Goal: Task Accomplishment & Management: Manage account settings

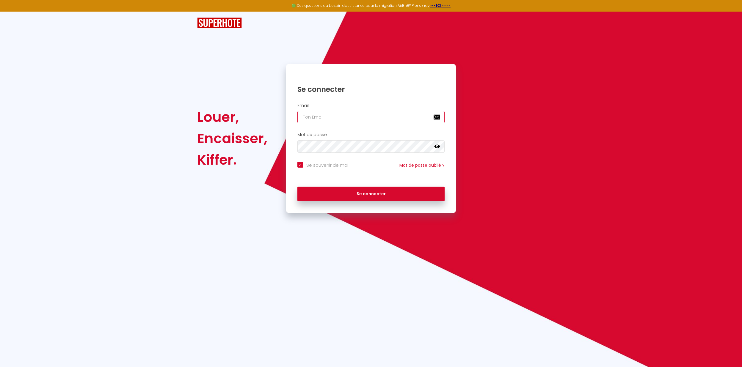
type input "[EMAIL_ADDRESS][DOMAIN_NAME]"
click at [359, 189] on button "Se connecter" at bounding box center [371, 194] width 148 height 15
checkbox input "true"
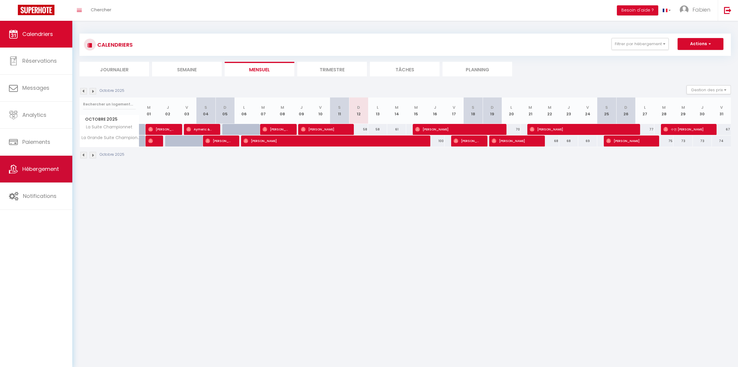
click at [50, 169] on span "Hébergement" at bounding box center [40, 168] width 37 height 7
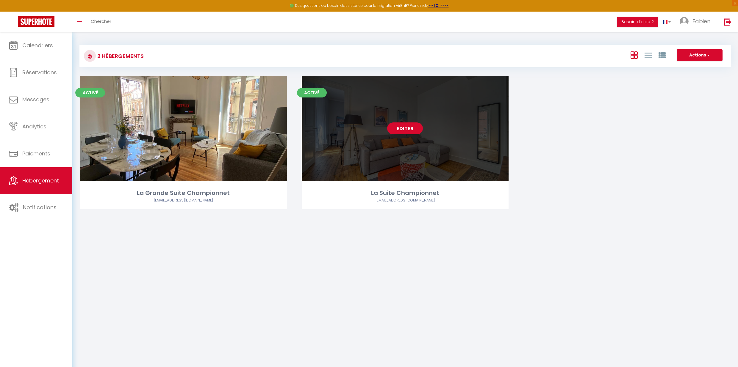
click at [403, 130] on link "Editer" at bounding box center [405, 129] width 36 height 12
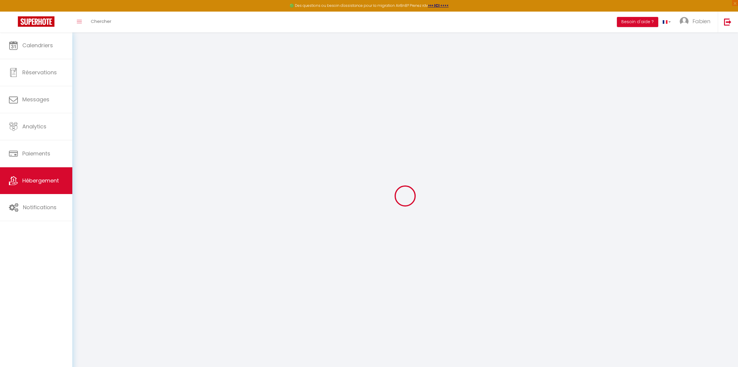
select select "+ 16 %"
select select "+ 17 %"
type input "La Suite Championnet"
type input "Fabien"
type input "Esnault"
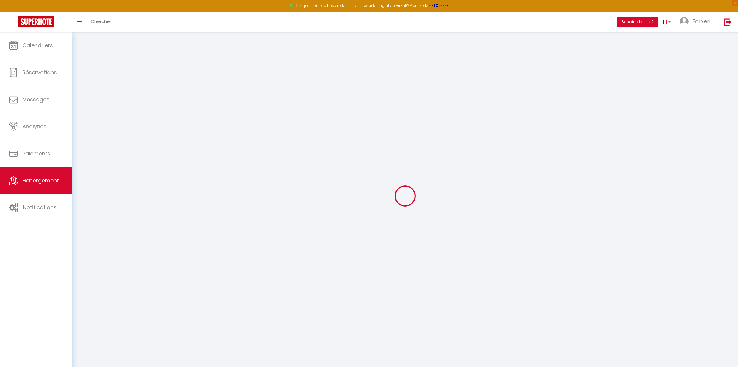
type input "6 Rue Lieutenant Chanaron"
type input "38000"
type input "Grenoble"
type input "57"
type input "5"
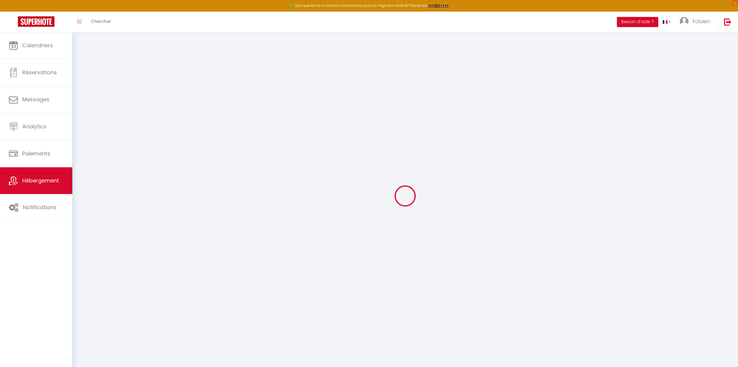
type input "50"
type input "1.40"
select select
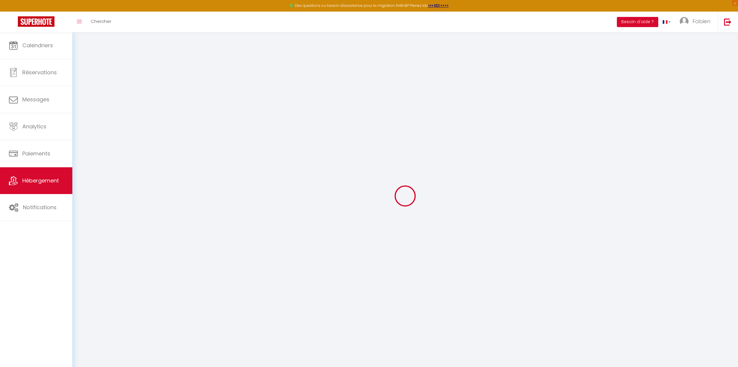
select select
type input "7 Rue du Lieutenant Chanaron"
type input "38000"
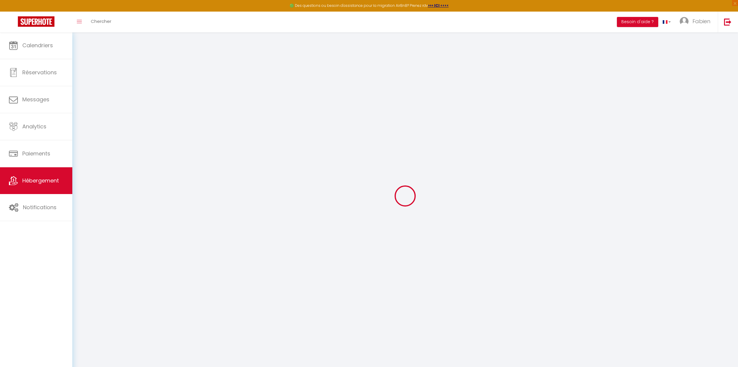
type input "Grenoble"
type input "[EMAIL_ADDRESS][DOMAIN_NAME]"
select select
checkbox input "false"
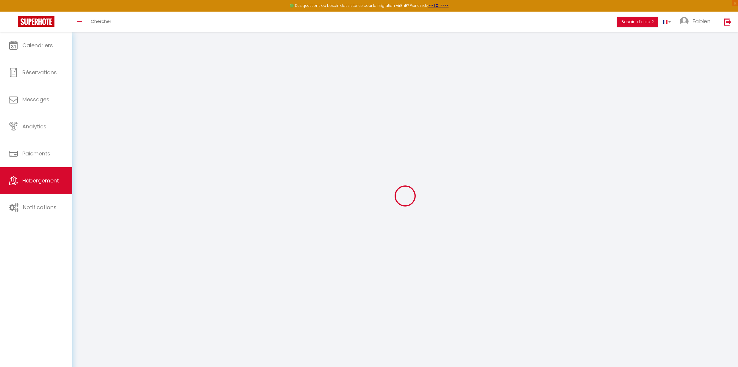
checkbox input "false"
select select "27522"
type input "0"
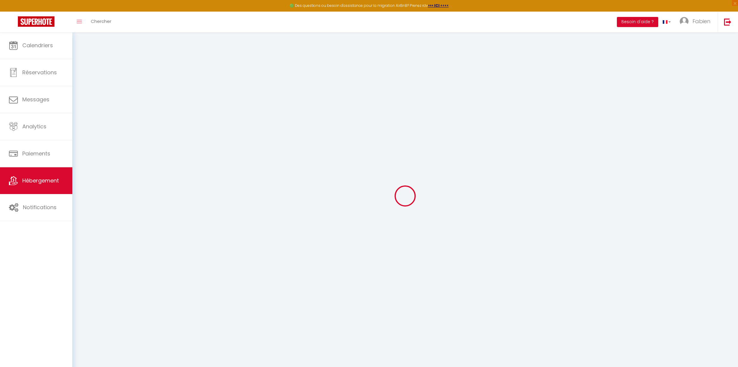
type input "0"
select select "5448-50253048"
select select
checkbox input "false"
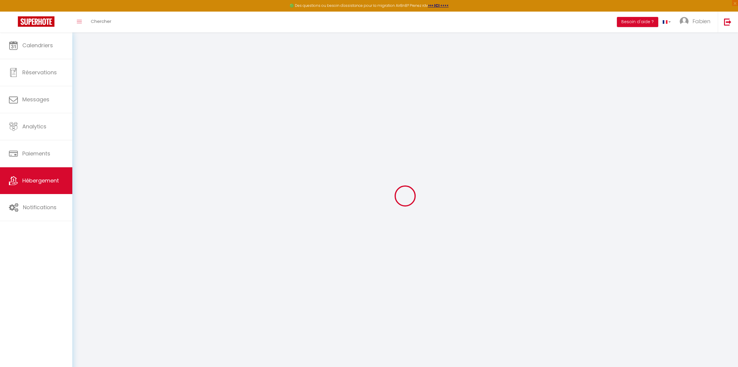
checkbox input "false"
select select "16:00"
select select
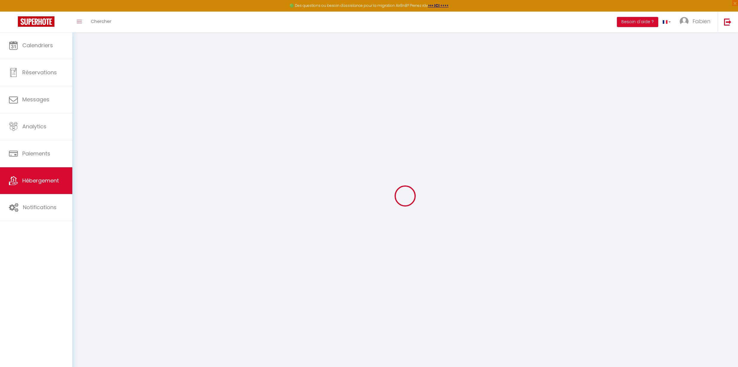
select select "10:00"
select select "30"
select select "20:00"
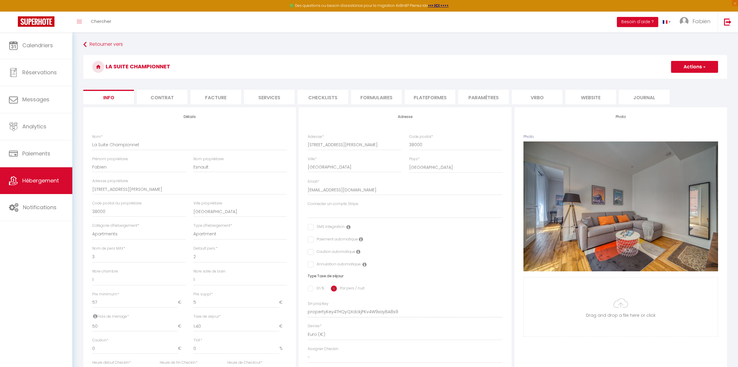
select select
checkbox input "false"
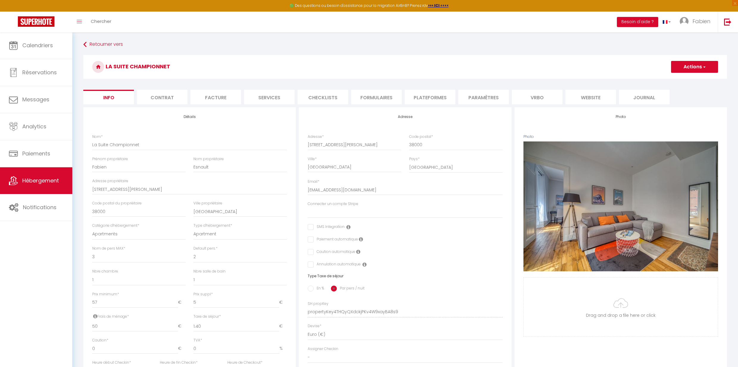
checkbox input "false"
click at [420, 93] on li "Plateformes" at bounding box center [430, 97] width 51 height 15
select select
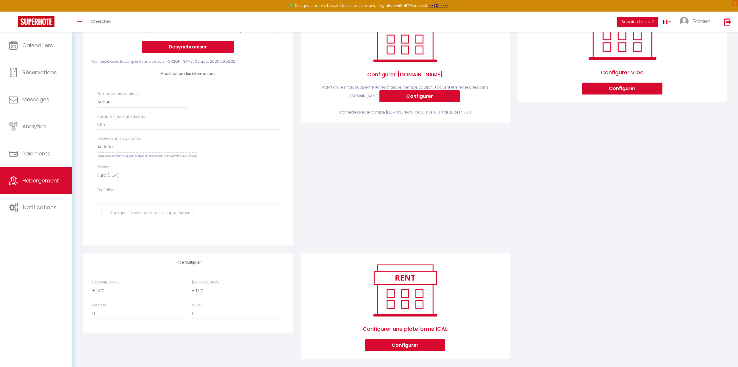
scroll to position [119, 0]
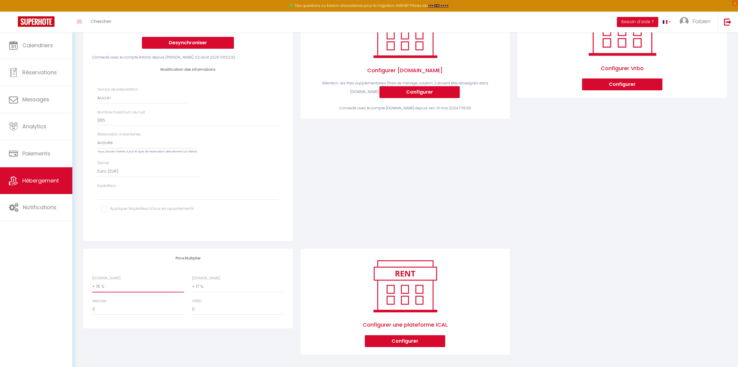
select select "+ 17 %"
select select
click at [649, 154] on div "Configurer Vrbo Configurer" at bounding box center [621, 119] width 217 height 260
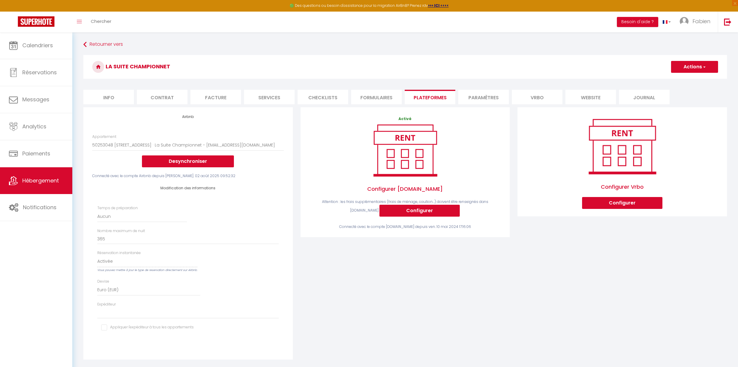
click at [702, 64] on span "button" at bounding box center [704, 67] width 4 height 6
click at [699, 80] on link "Enregistrer" at bounding box center [693, 80] width 47 height 8
select select "EUR"
select select
click at [43, 120] on link "Analytics" at bounding box center [36, 126] width 72 height 27
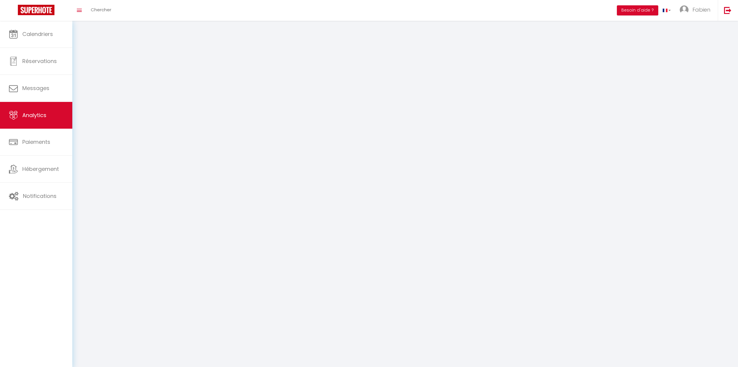
select select "2025"
select select "10"
